Goal: Book appointment/travel/reservation

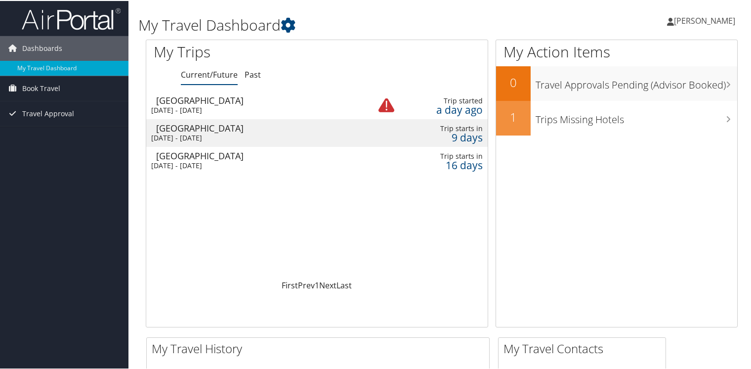
click at [203, 100] on div "Salt Lake City" at bounding box center [258, 99] width 205 height 9
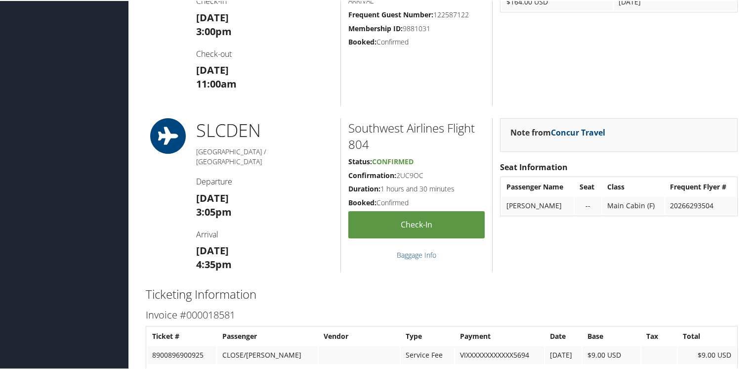
scroll to position [741, 0]
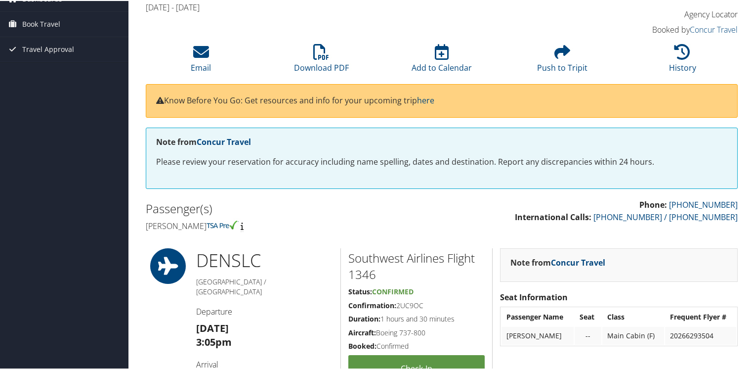
scroll to position [0, 0]
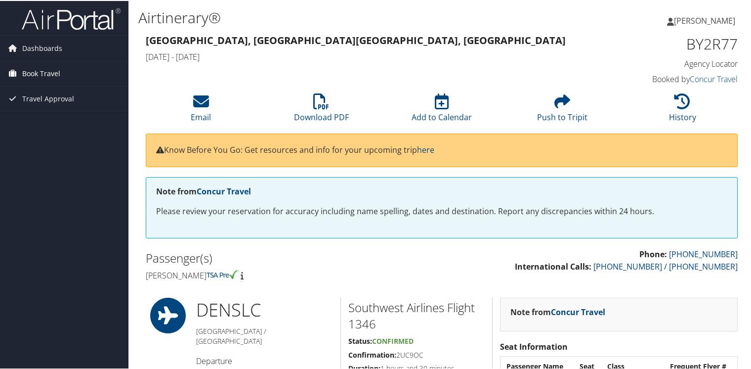
click at [49, 68] on span "Book Travel" at bounding box center [41, 72] width 38 height 25
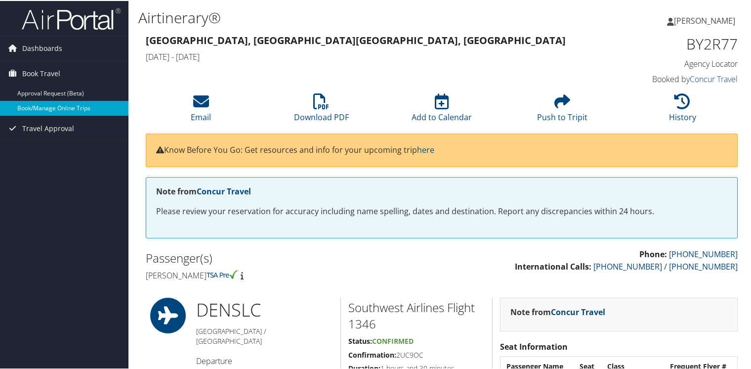
click at [52, 106] on link "Book/Manage Online Trips" at bounding box center [64, 107] width 128 height 15
